Goal: Task Accomplishment & Management: Use online tool/utility

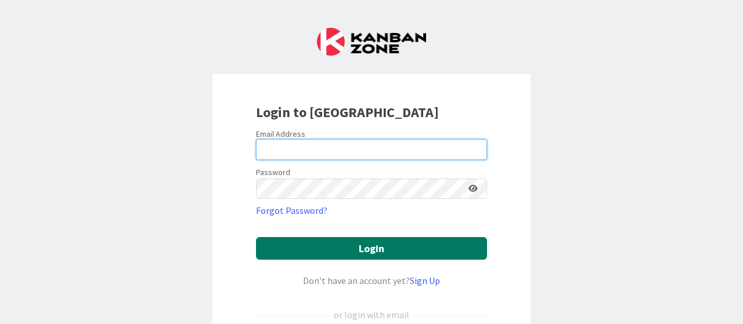
type input "[EMAIL_ADDRESS][DOMAIN_NAME]"
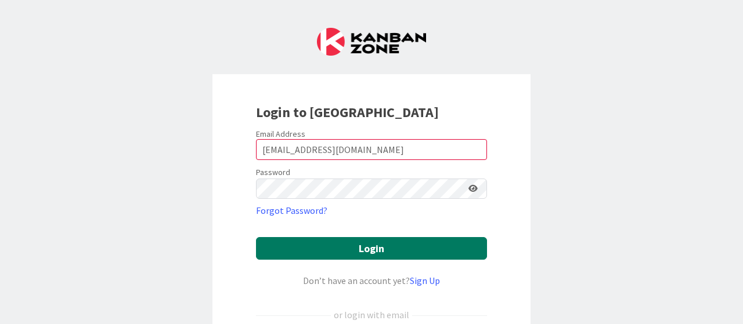
click at [369, 245] on button "Login" at bounding box center [371, 248] width 231 height 23
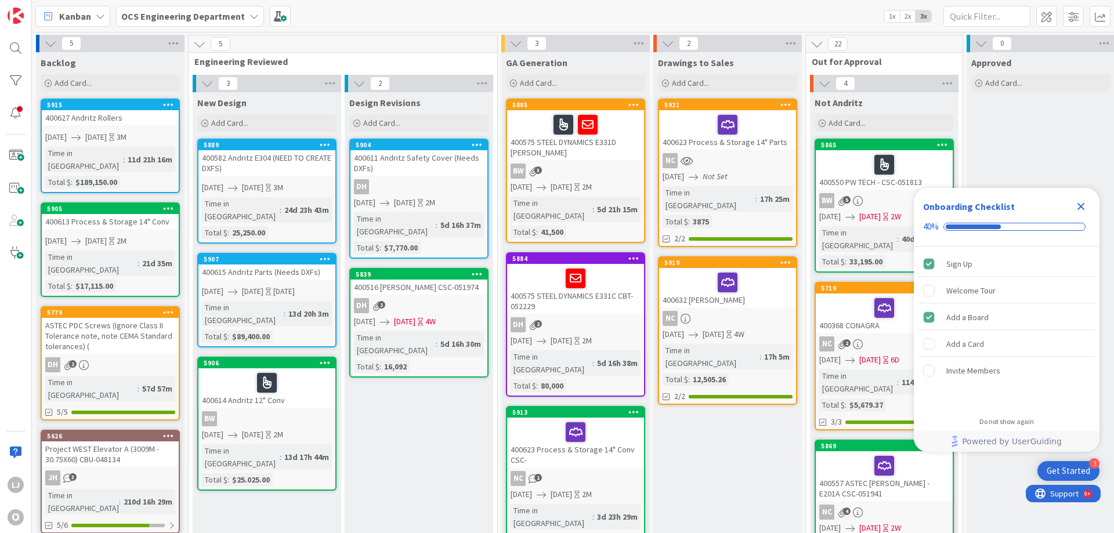
click at [742, 205] on icon "Close Checklist" at bounding box center [1081, 207] width 14 height 14
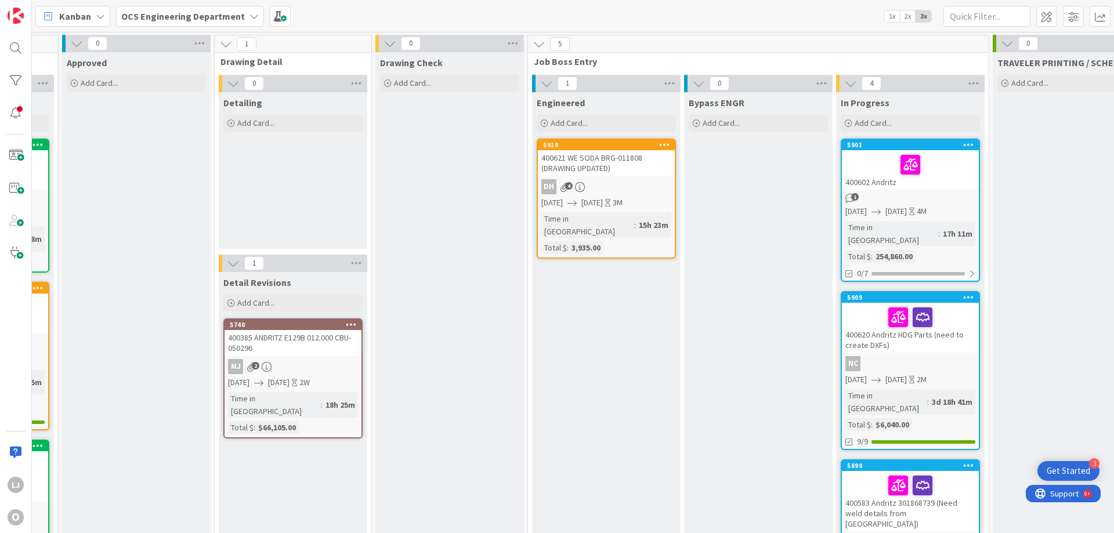
scroll to position [0, 1006]
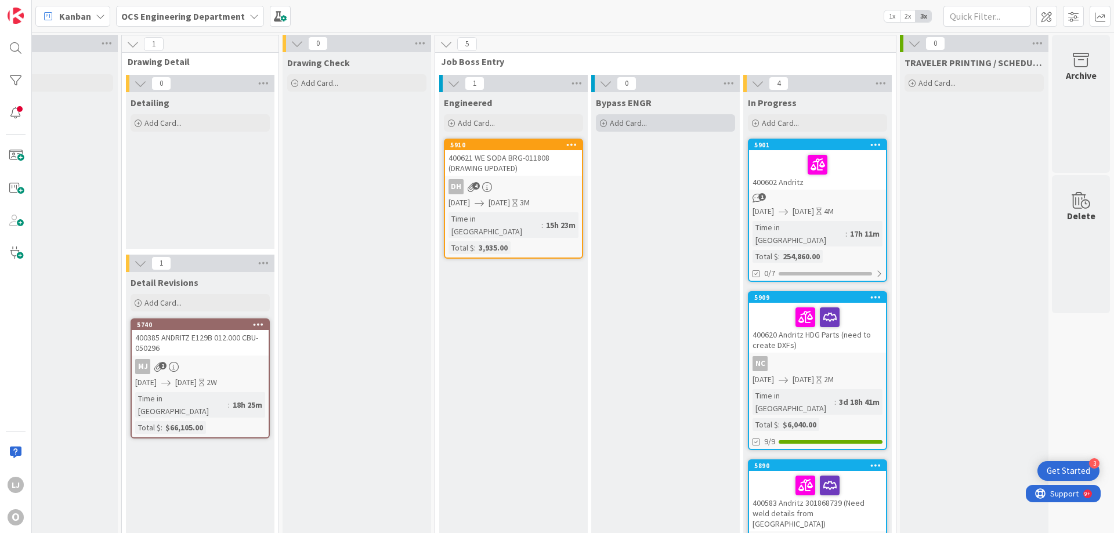
click at [621, 120] on span "Add Card..." at bounding box center [628, 123] width 37 height 10
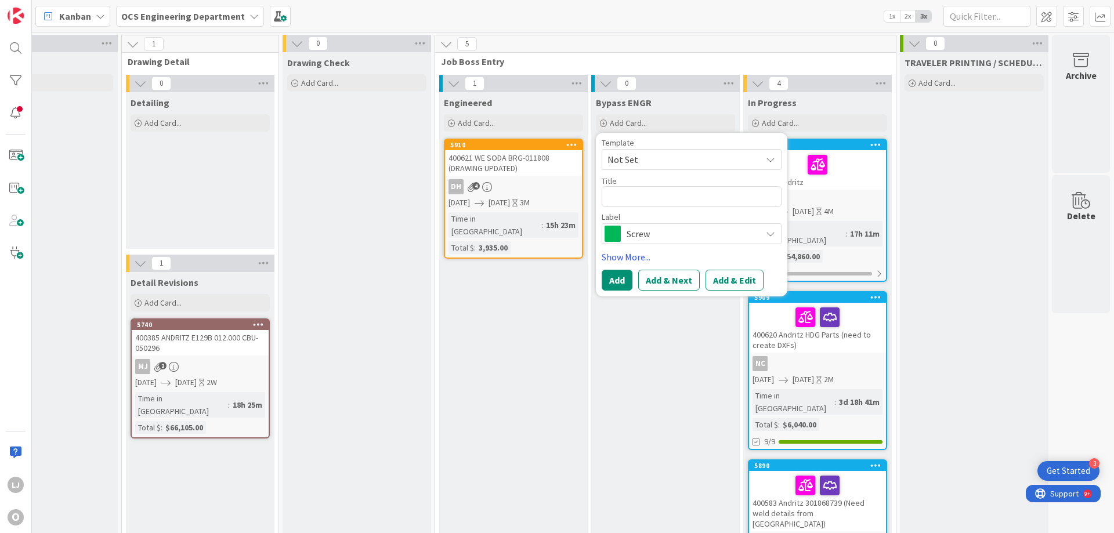
type textarea "x"
type textarea "4"
type textarea "x"
type textarea "40"
type textarea "x"
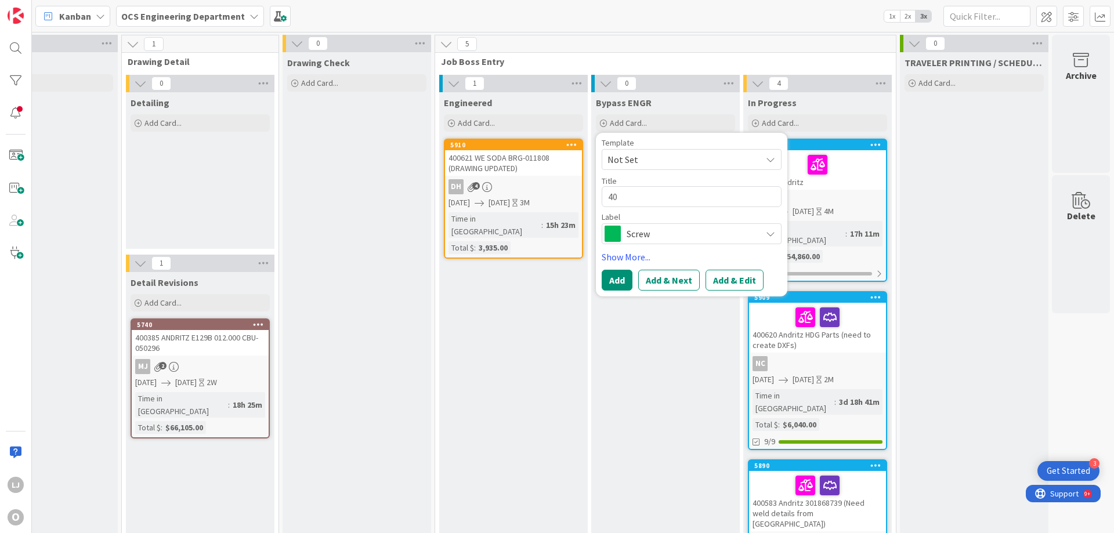
type textarea "400"
type textarea "x"
type textarea "4006"
type textarea "x"
type textarea "40063"
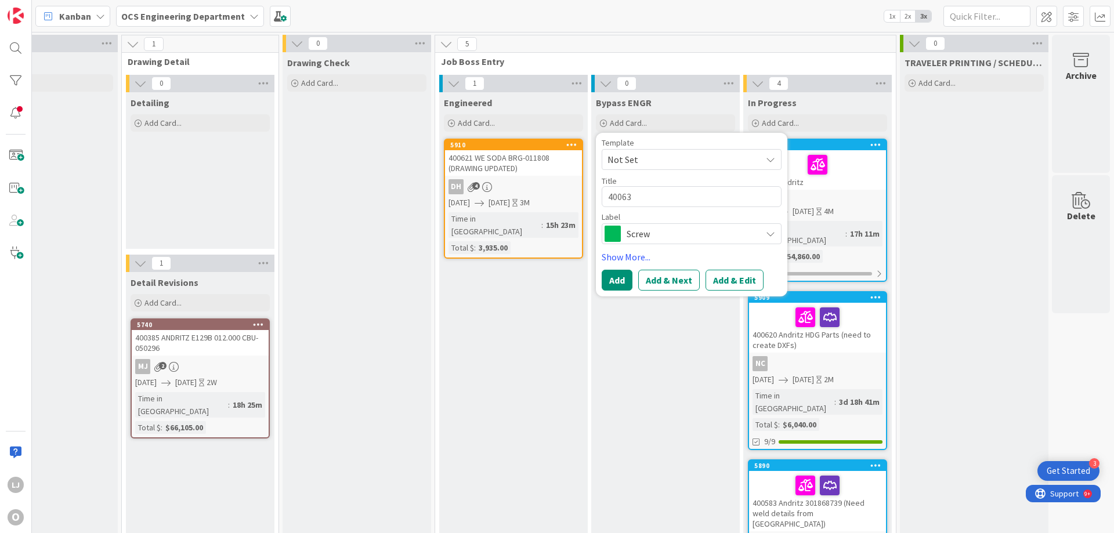
type textarea "x"
type textarea "400637"
type textarea "x"
type textarea "400637"
type textarea "x"
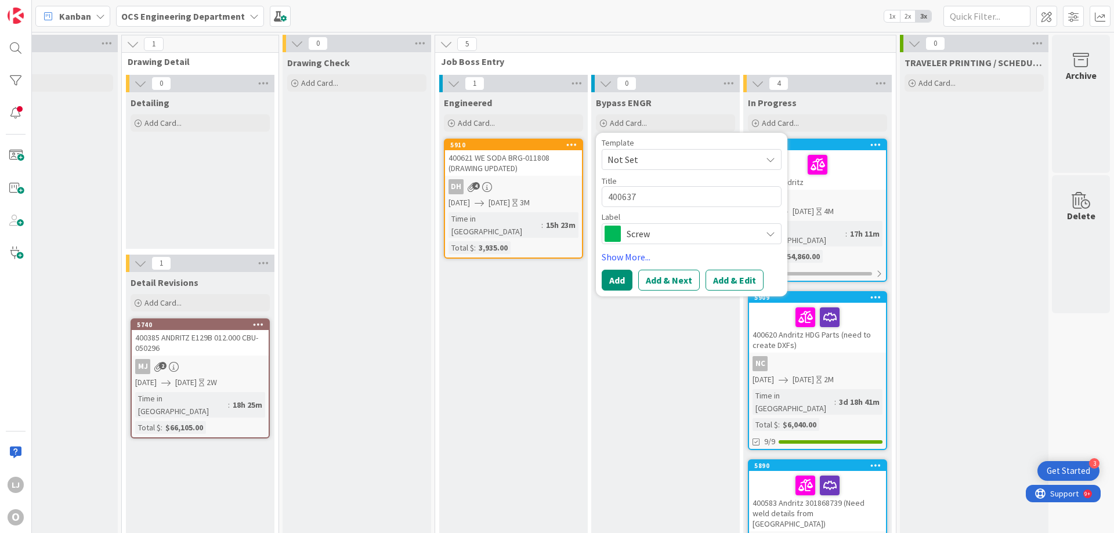
type textarea "400637 A"
type textarea "x"
type textarea "400637 Al"
type textarea "x"
type textarea "400637 All"
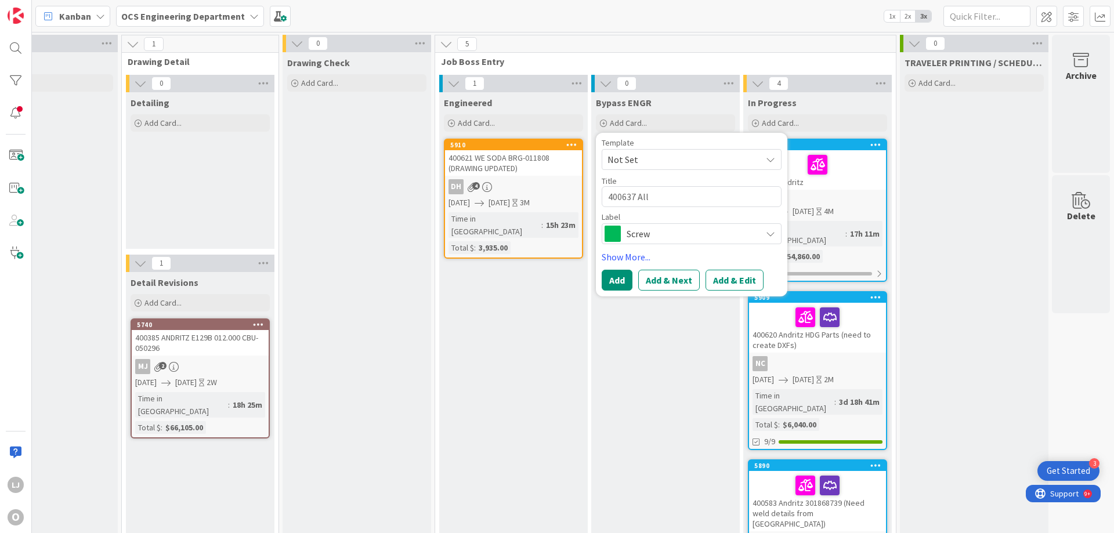
type textarea "x"
type textarea "400637 Allo"
type textarea "x"
type textarea "400637 Alloy"
type textarea "x"
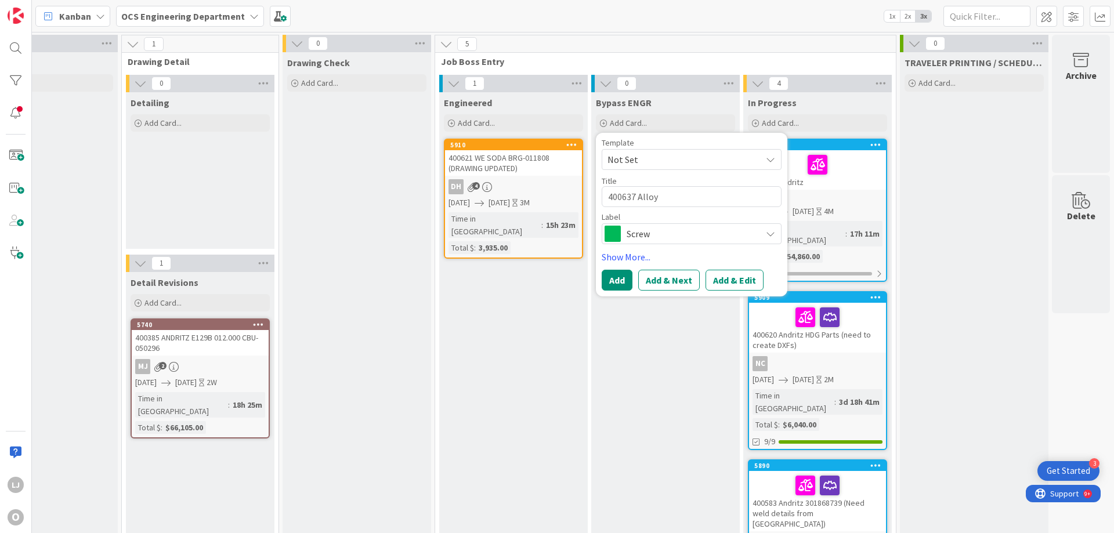
type textarea "400637 Alloy"
type textarea "x"
type textarea "400637 Alloy P"
type textarea "x"
type textarea "400637 Alloy Pr"
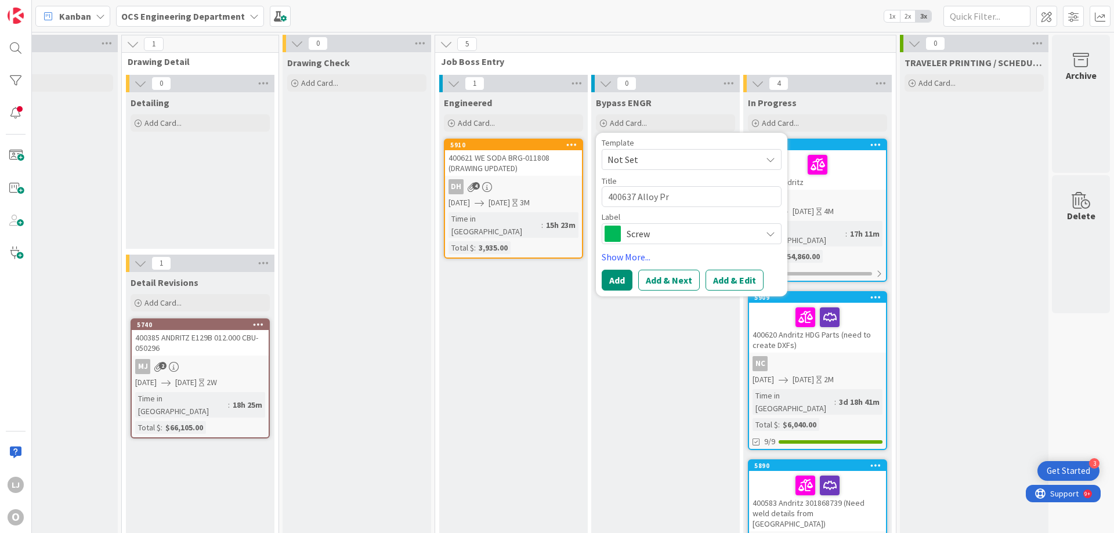
type textarea "x"
type textarea "400637 Alloy Pro"
type textarea "x"
type textarea "400637 Alloy Proc"
type textarea "x"
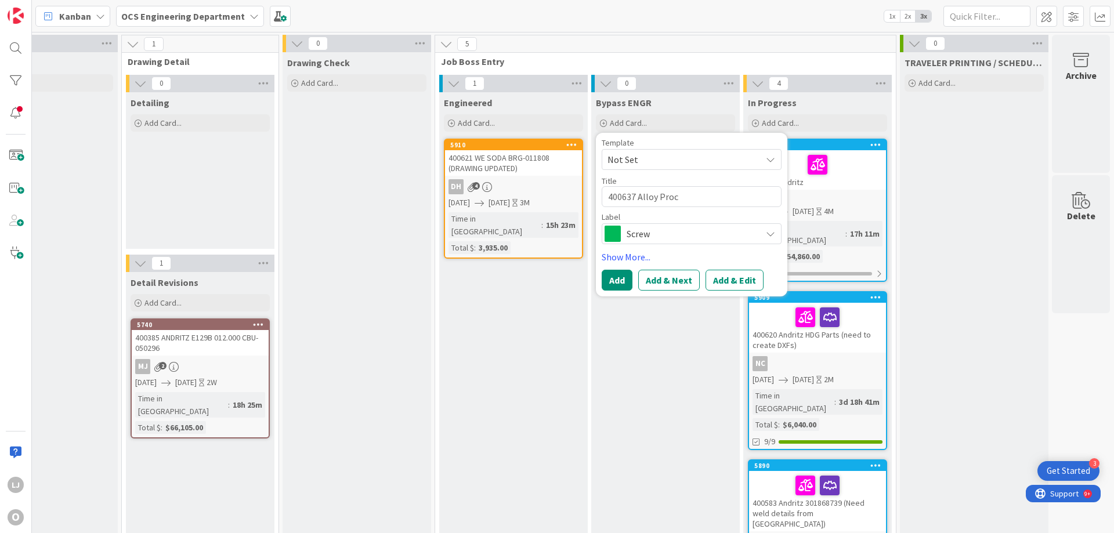
type textarea "400637 Alloy Proce"
type textarea "x"
type textarea "400637 Alloy Proces"
type textarea "x"
type textarea "400637 Alloy Process"
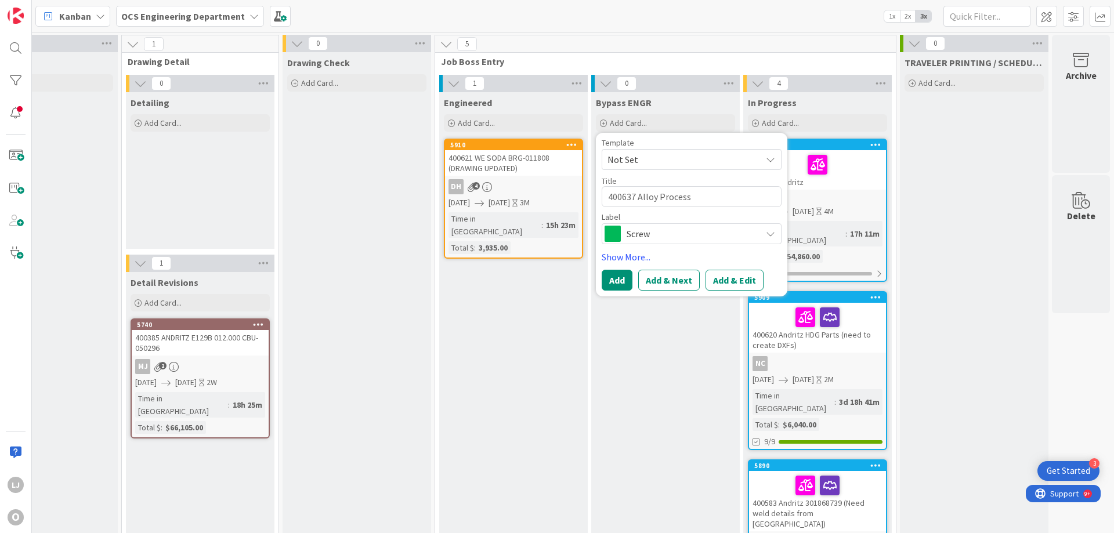
click at [742, 235] on icon at bounding box center [770, 233] width 9 height 9
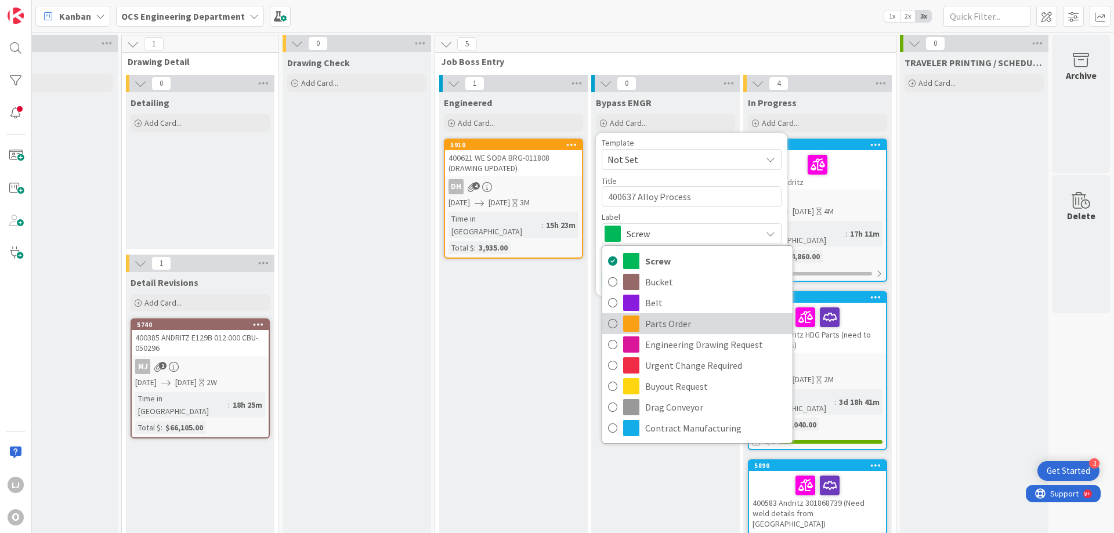
click at [650, 322] on span "Parts Order" at bounding box center [716, 323] width 142 height 17
type textarea "x"
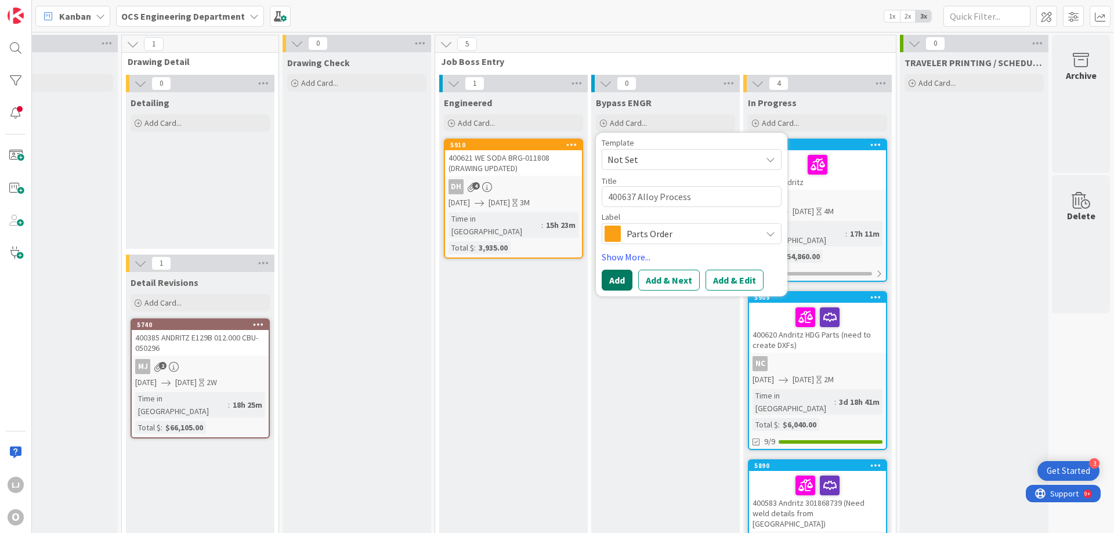
click at [614, 279] on button "Add" at bounding box center [617, 280] width 31 height 21
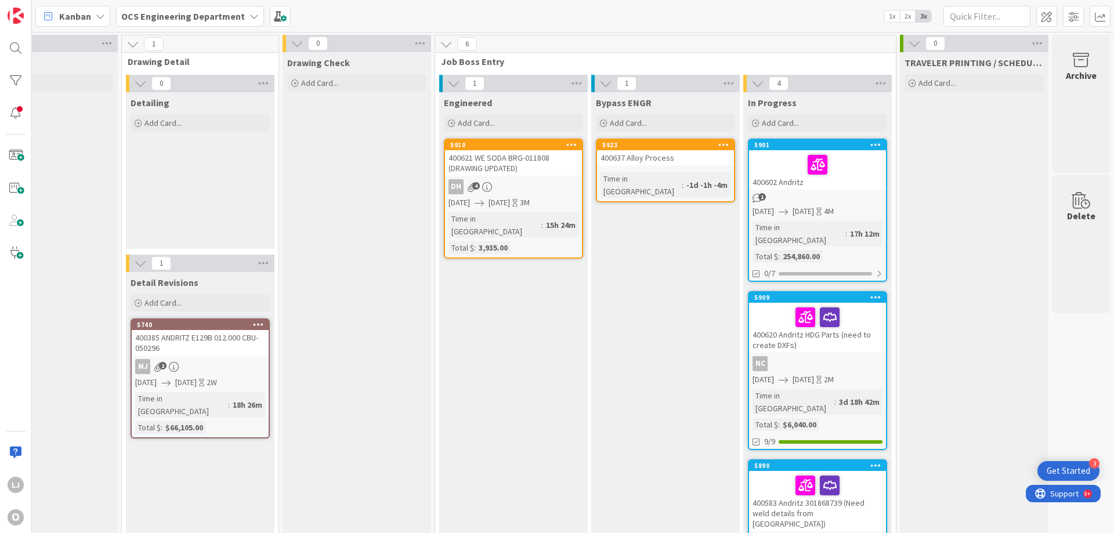
click at [642, 168] on link "5923 400637 Alloy Process Time in Column : -1d -1h -4m" at bounding box center [665, 171] width 139 height 64
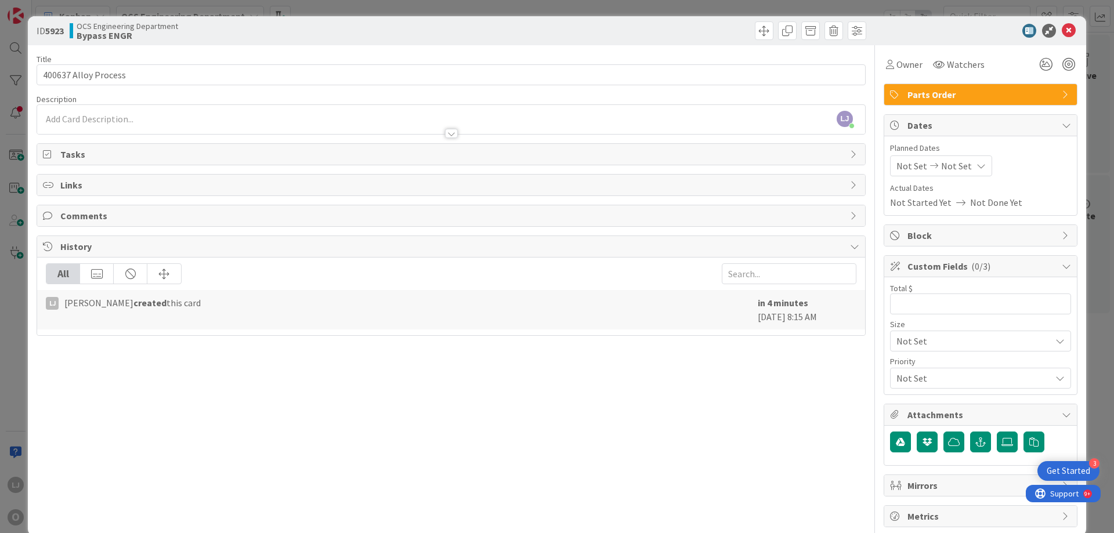
click at [742, 164] on span "Not Set" at bounding box center [912, 166] width 31 height 14
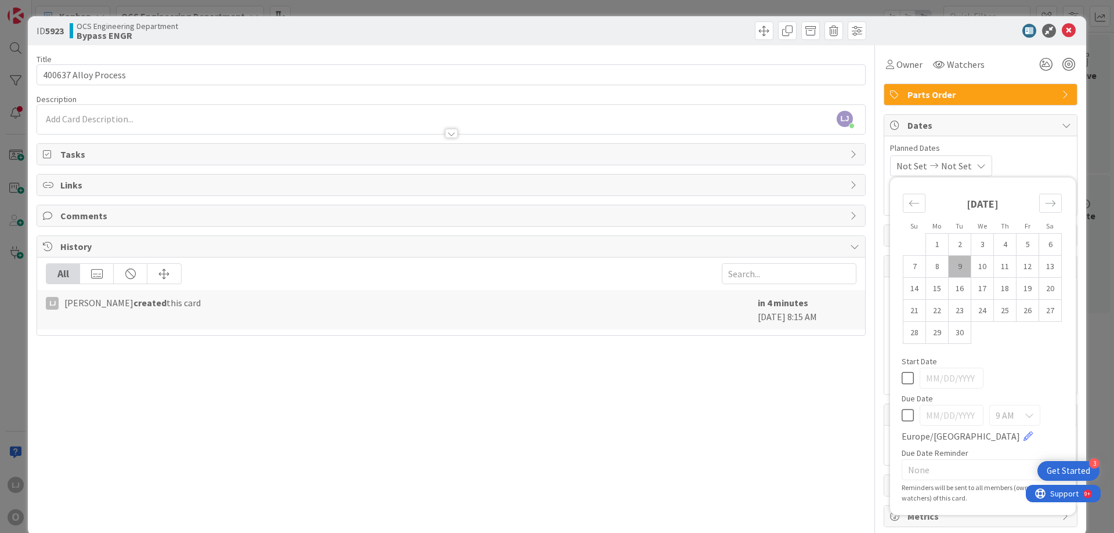
click at [742, 265] on td "9" at bounding box center [960, 267] width 23 height 22
type input "[DATE]"
click at [742, 164] on span "Not Set" at bounding box center [954, 166] width 31 height 14
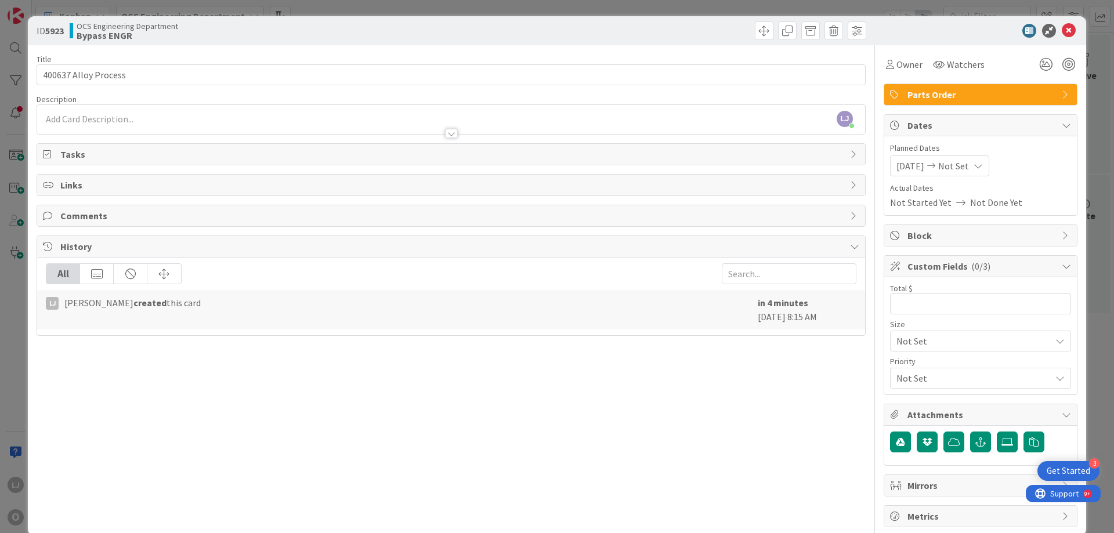
click at [742, 164] on icon at bounding box center [978, 165] width 9 height 9
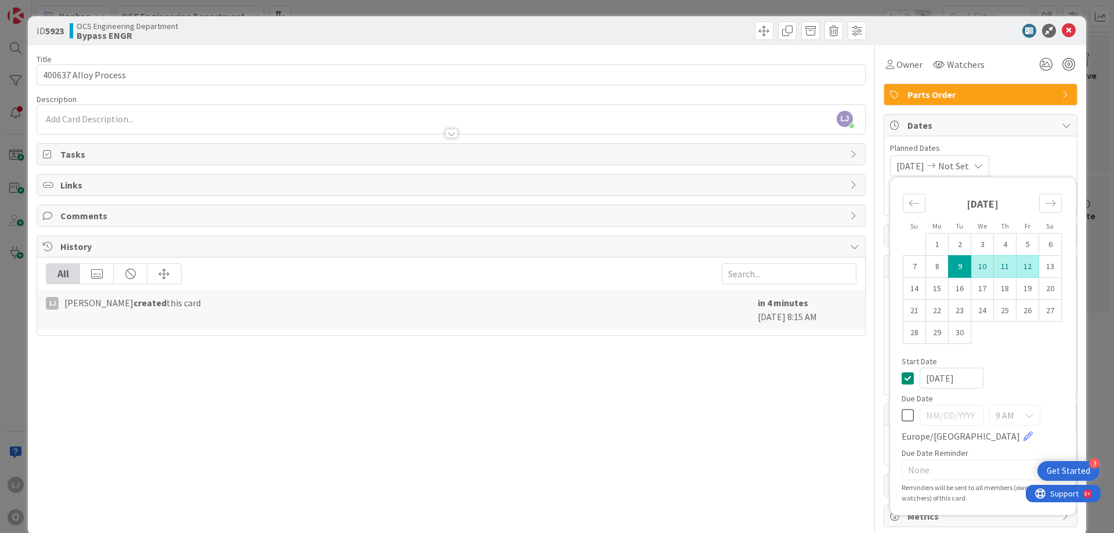
click at [742, 265] on td "12" at bounding box center [1028, 267] width 23 height 22
type input "[DATE]"
click at [742, 149] on span "Planned Dates" at bounding box center [980, 148] width 181 height 12
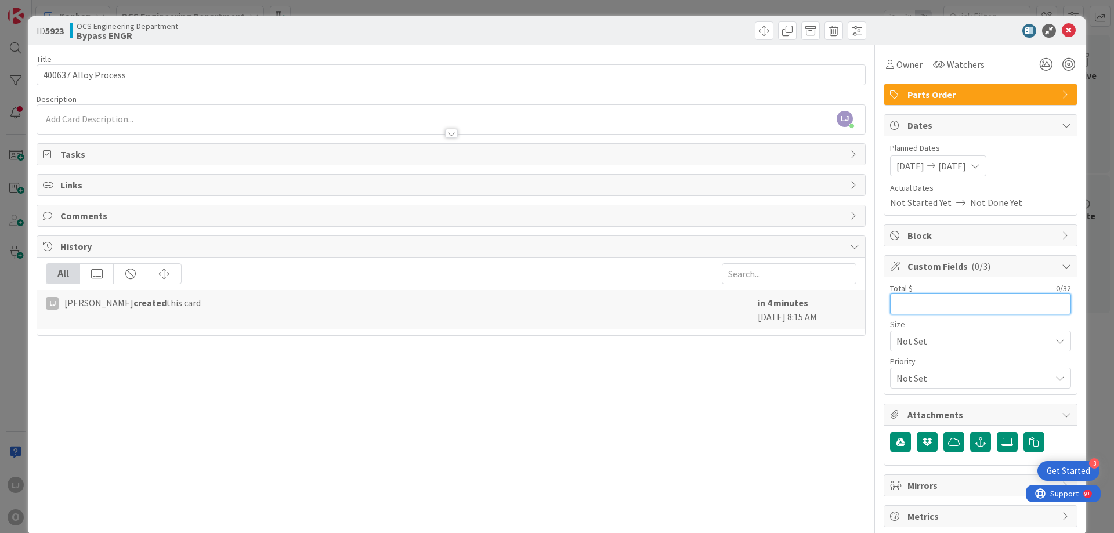
click at [742, 304] on input "text" at bounding box center [980, 304] width 181 height 21
type input "NC"
click at [742, 27] on icon at bounding box center [1069, 31] width 14 height 14
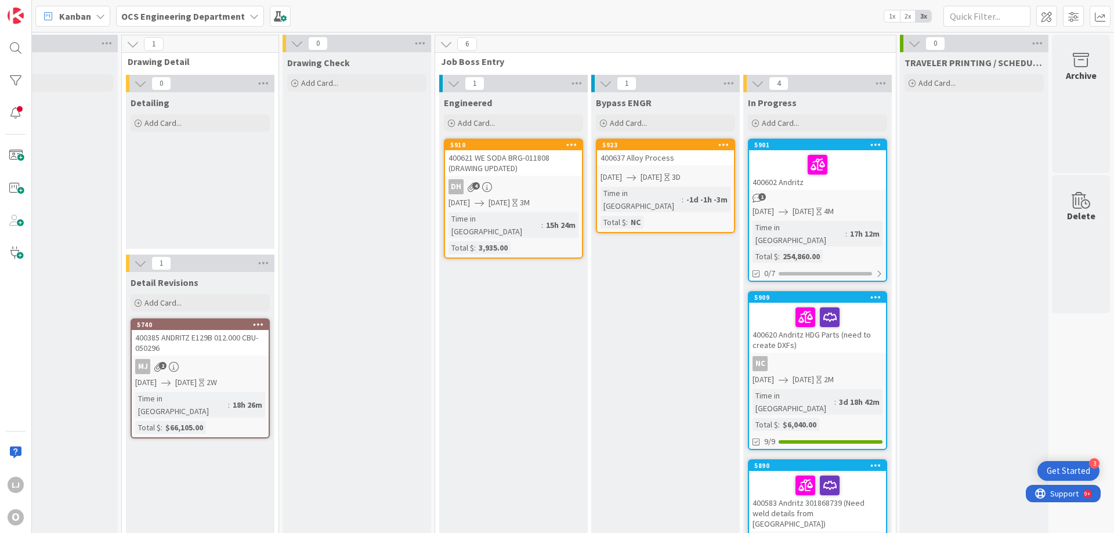
click at [661, 161] on div "400637 Alloy Process" at bounding box center [665, 157] width 137 height 15
